Goal: Communication & Community: Ask a question

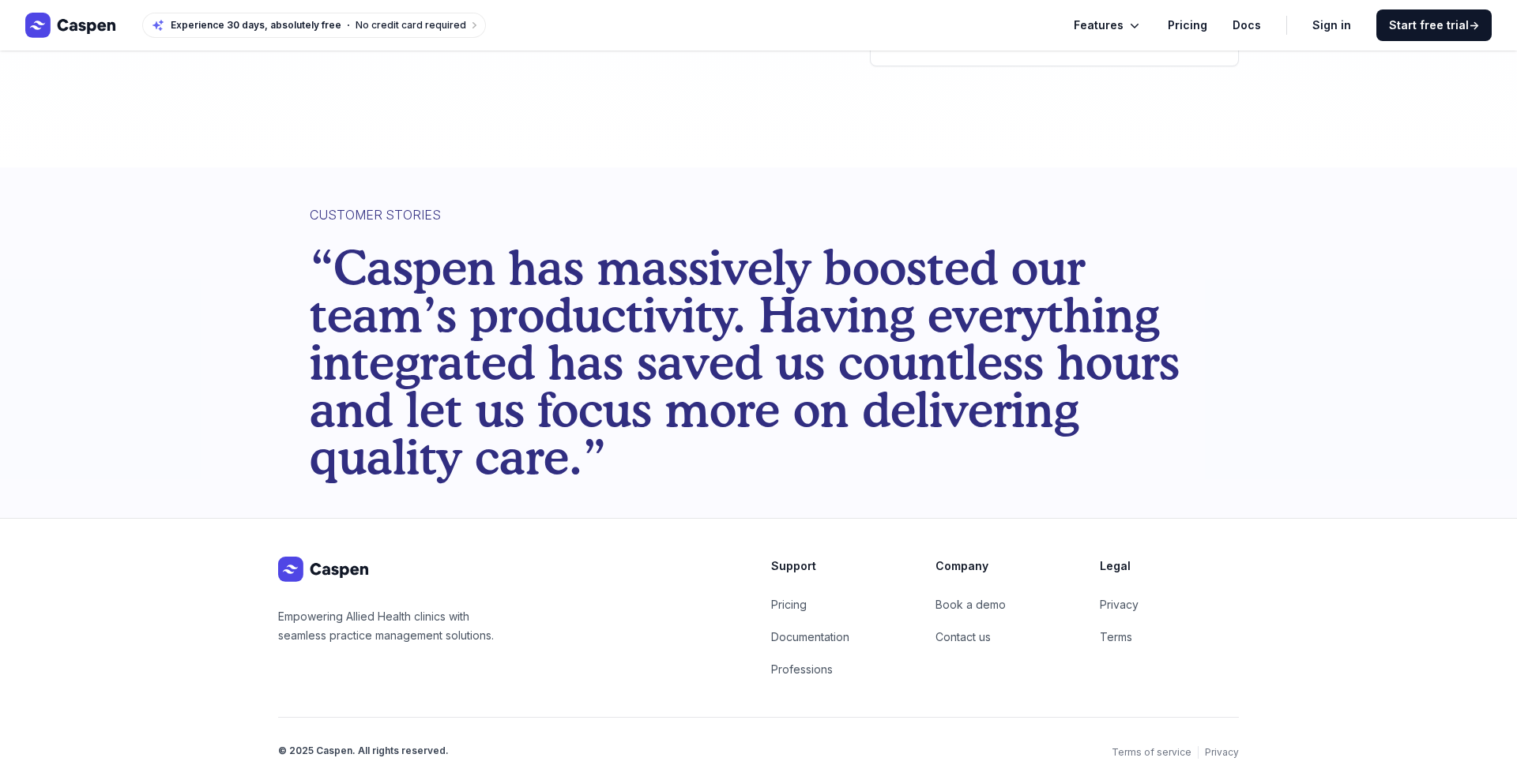
scroll to position [140, 0]
type textarea "Hey! Just launched TurboJot — the AI-powered outreach tool that actually wrote …"
type input "[PERSON_NAME]"
type input "[PHONE_NUMBER]"
type input "TurboJot"
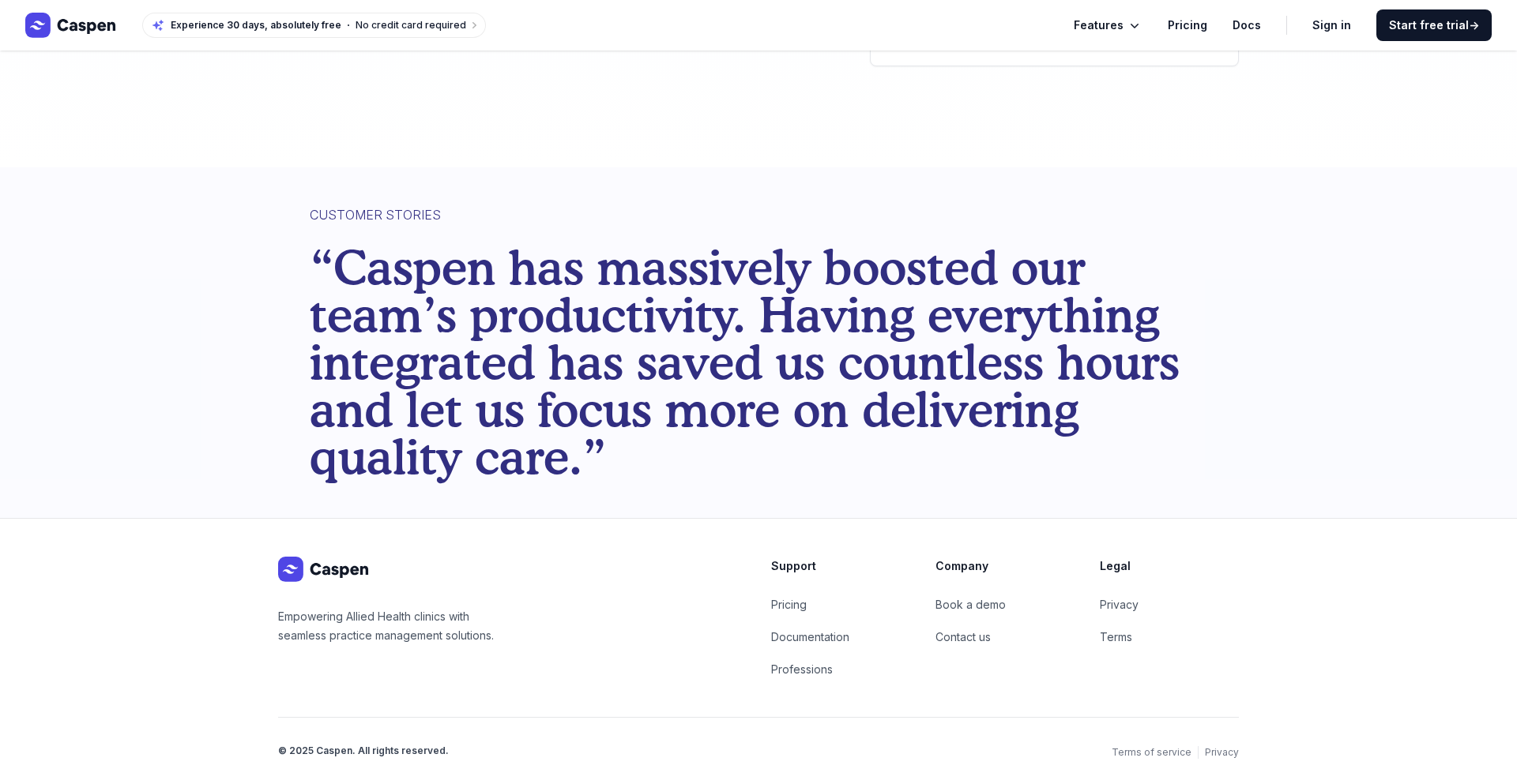
type input "[PERSON_NAME][EMAIL_ADDRESS][DOMAIN_NAME]"
click at [896, 40] on button "Let's talk" at bounding box center [1054, 24] width 317 height 31
